Goal: Information Seeking & Learning: Learn about a topic

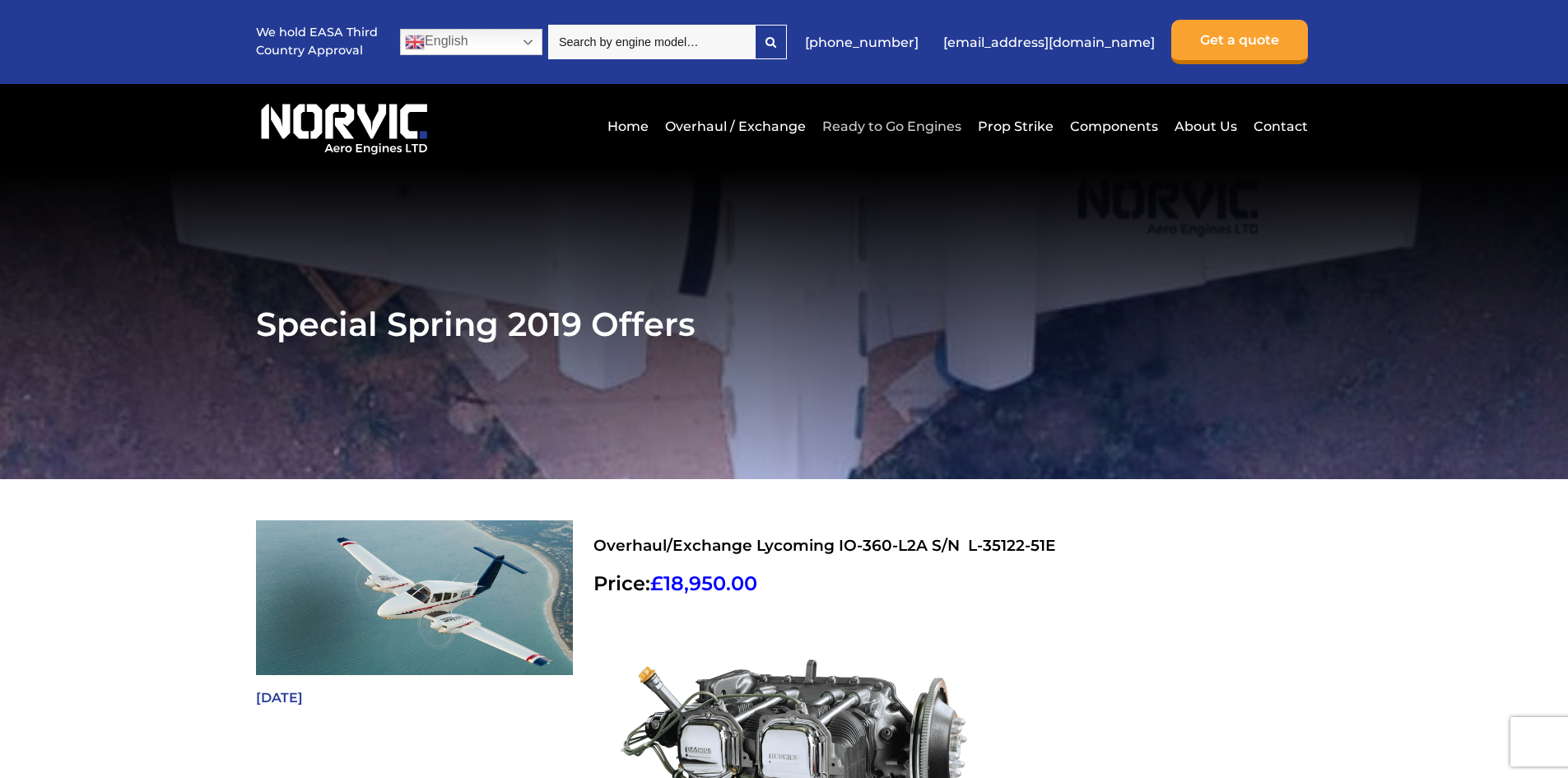
click at [892, 127] on link "Ready to Go Engines" at bounding box center [892, 126] width 147 height 40
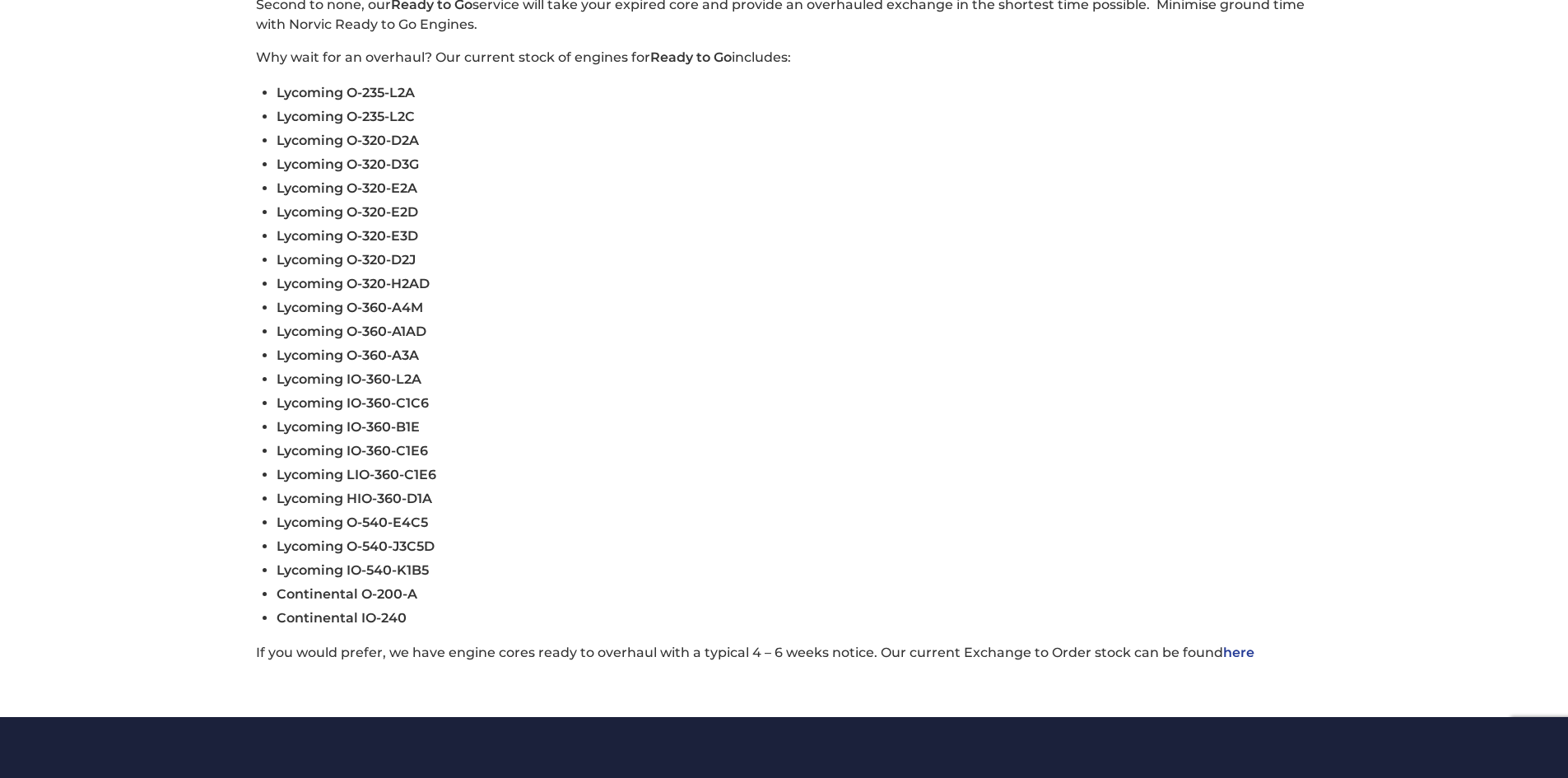
scroll to position [570, 0]
click at [344, 401] on span "Lycoming IO-360-C1C6" at bounding box center [352, 404] width 152 height 16
click at [333, 401] on span "Lycoming IO-360-C1C6" at bounding box center [352, 404] width 152 height 16
drag, startPoint x: 333, startPoint y: 401, endPoint x: 364, endPoint y: 402, distance: 31.0
click at [364, 402] on span "Lycoming IO-360-C1C6" at bounding box center [352, 404] width 152 height 16
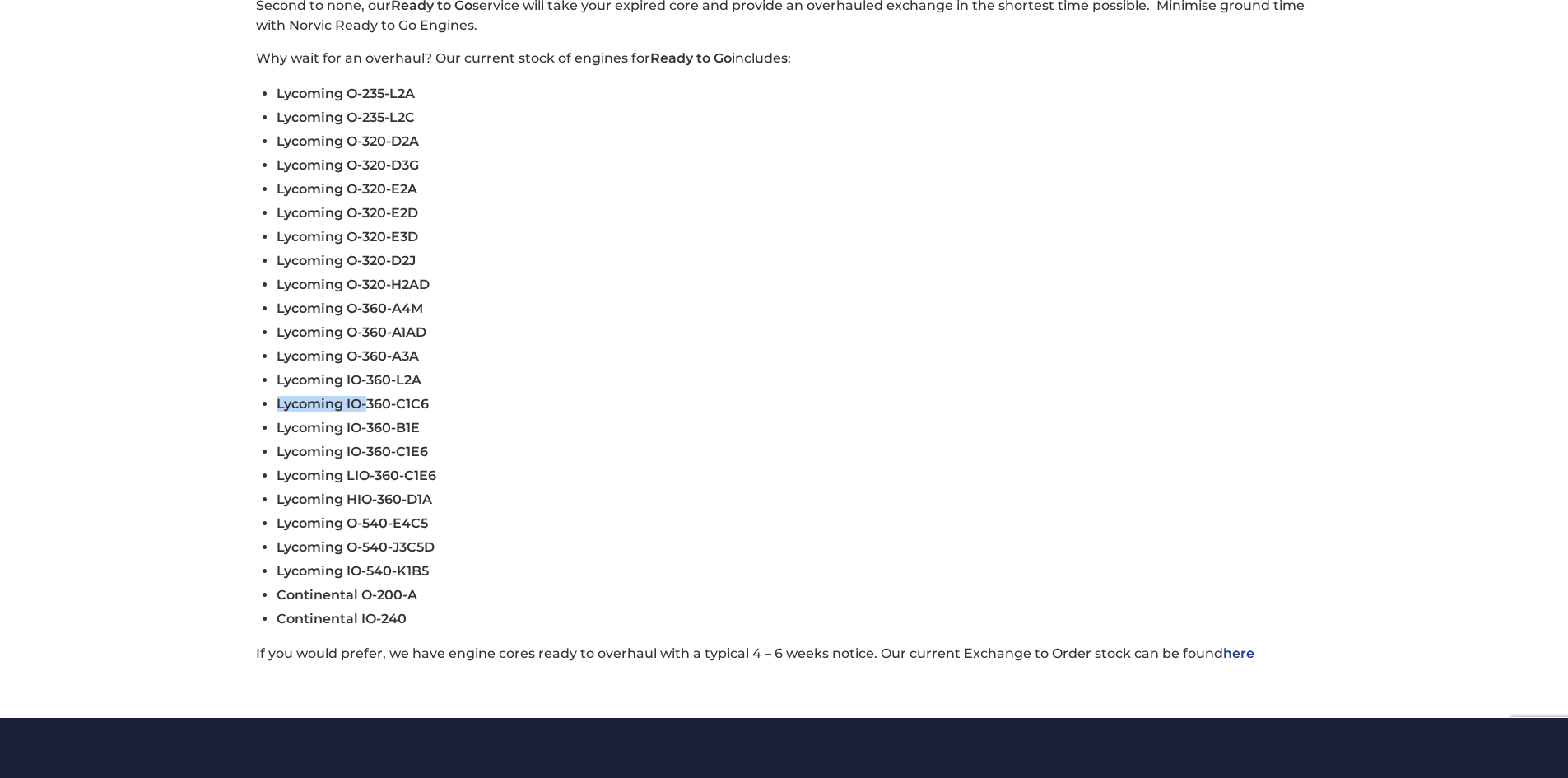
click at [364, 402] on span "Lycoming IO-360-C1C6" at bounding box center [352, 404] width 152 height 16
click at [376, 401] on span "Lycoming IO-360-C1C6" at bounding box center [352, 404] width 152 height 16
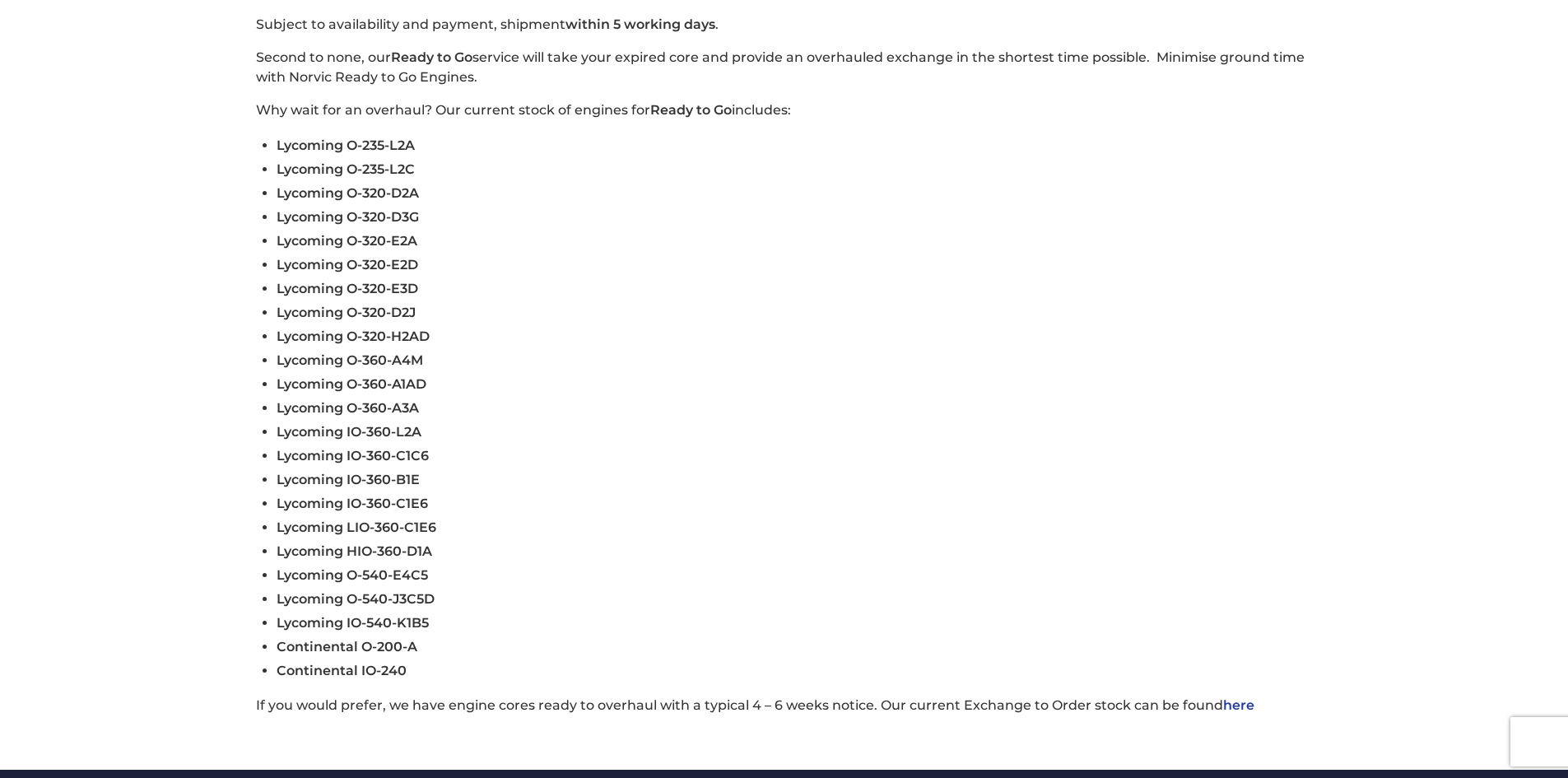
scroll to position [518, 0]
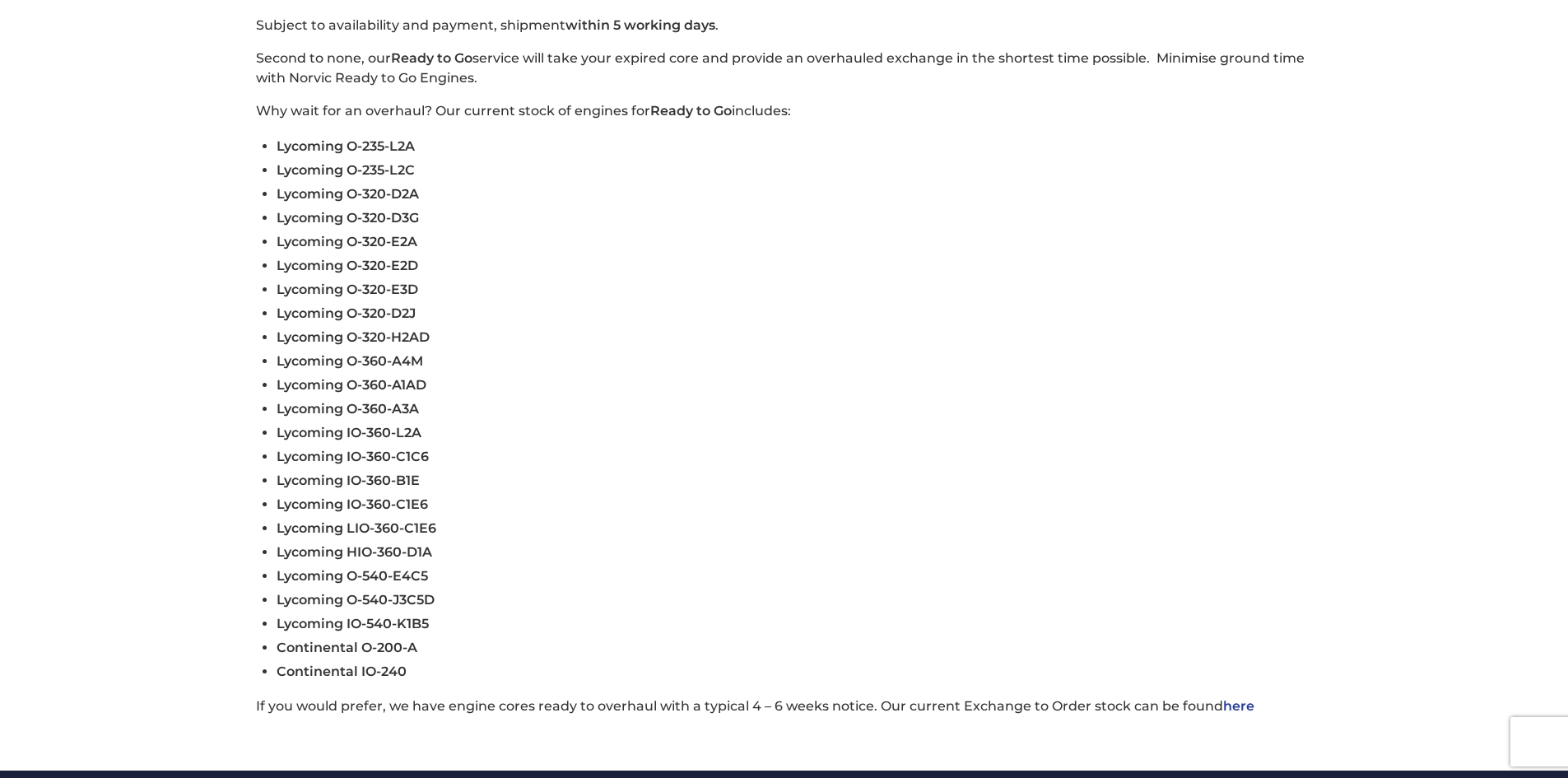
click at [673, 102] on p "Why wait for an overhaul? Our current stock of engines for Ready to Go includes:" at bounding box center [784, 111] width 1056 height 20
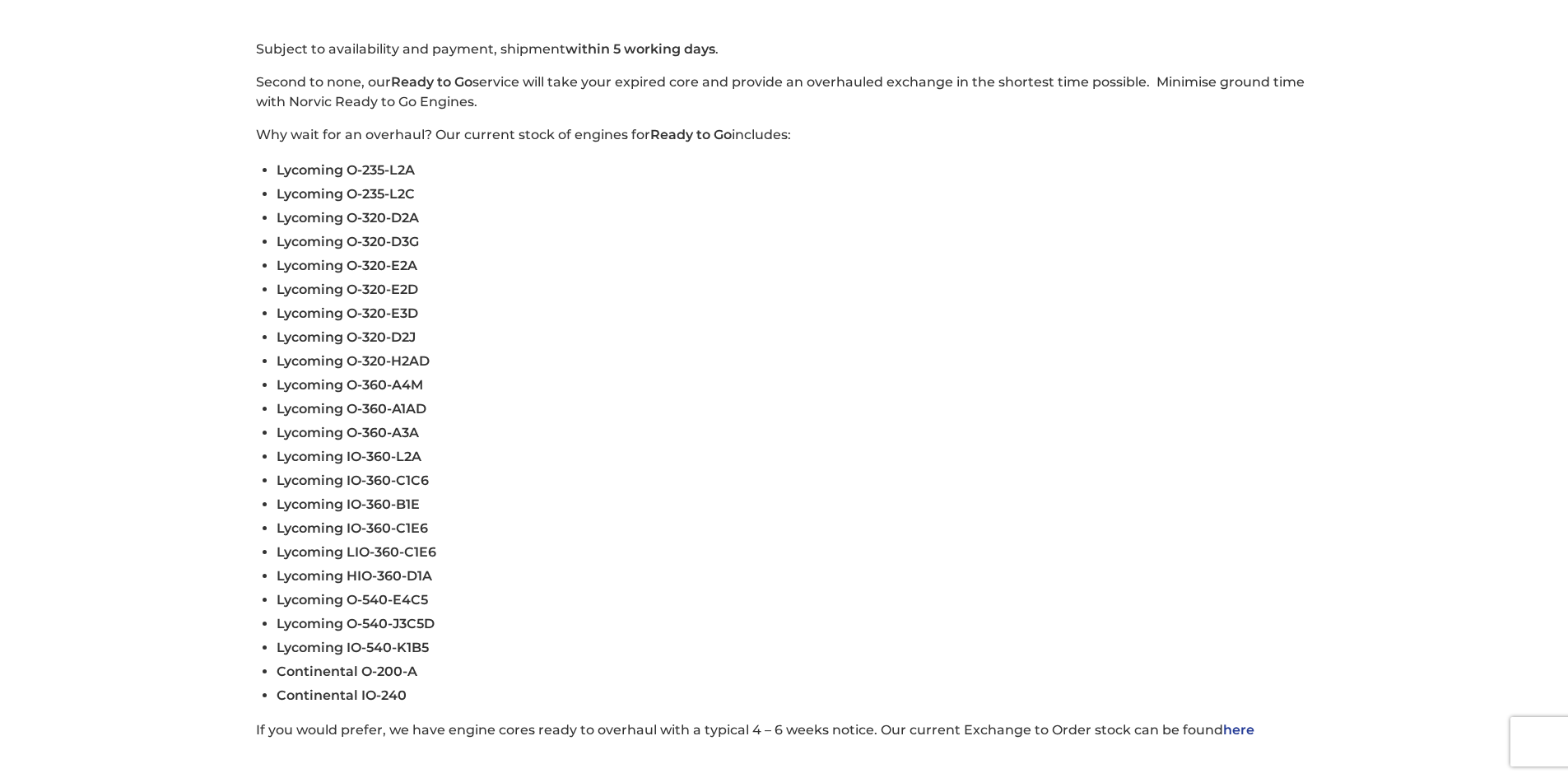
scroll to position [496, 0]
